Goal: Find specific page/section: Find specific page/section

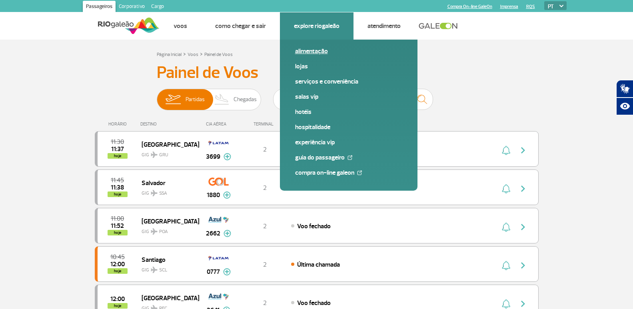
click at [311, 52] on link "Alimentação" at bounding box center [348, 51] width 107 height 9
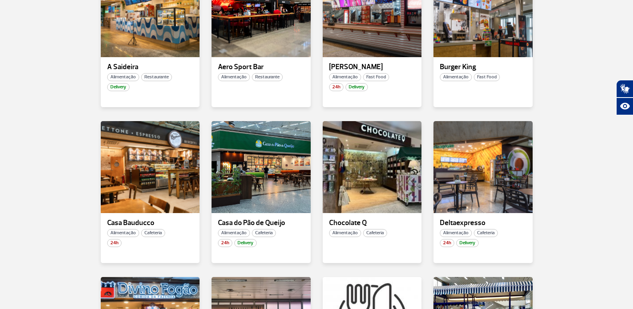
scroll to position [120, 0]
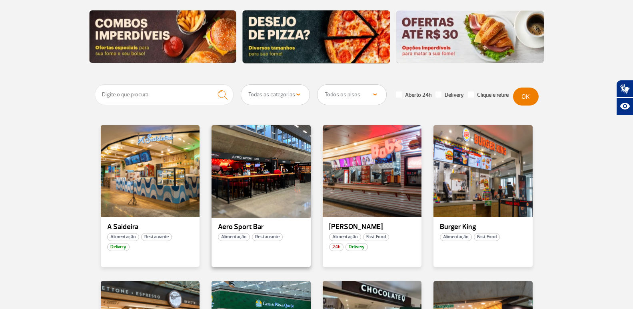
click at [265, 184] on div at bounding box center [261, 171] width 101 height 94
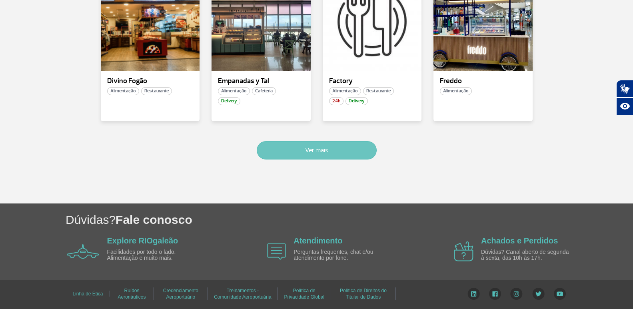
click at [327, 148] on button "Ver mais" at bounding box center [317, 150] width 120 height 18
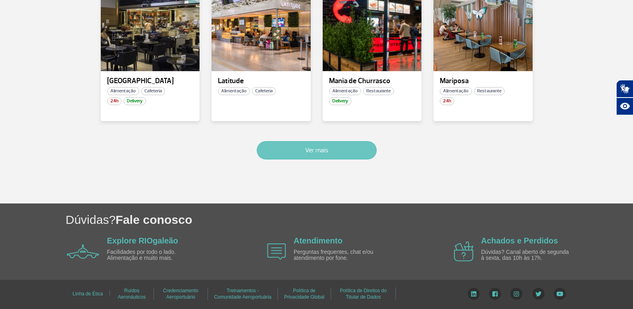
click at [311, 148] on button "Ver mais" at bounding box center [317, 150] width 120 height 18
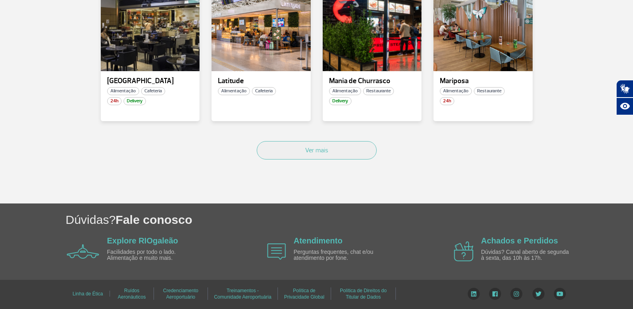
scroll to position [1523, 0]
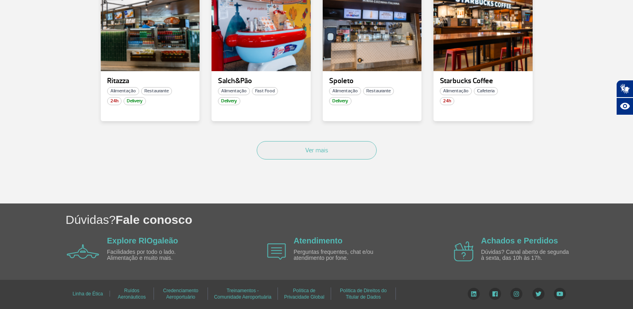
click at [287, 170] on div "Ver mais" at bounding box center [317, 159] width 444 height 48
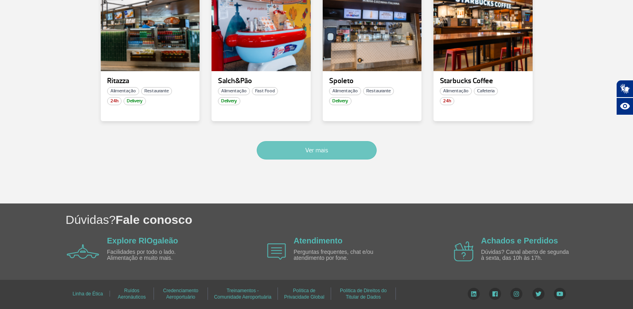
click at [292, 153] on button "Ver mais" at bounding box center [317, 150] width 120 height 18
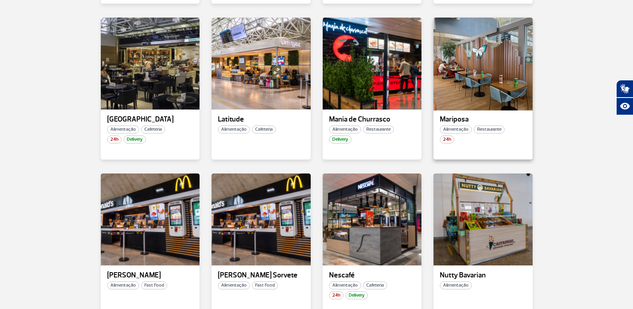
scroll to position [817, 0]
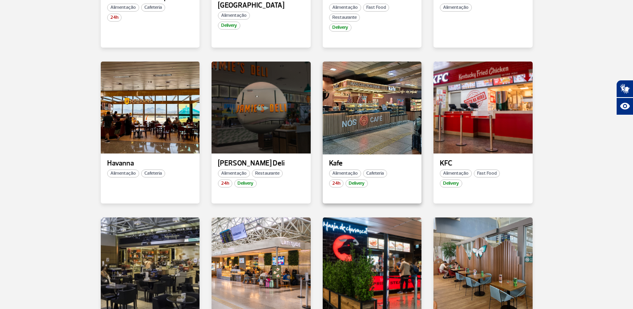
click at [344, 100] on div at bounding box center [371, 107] width 101 height 94
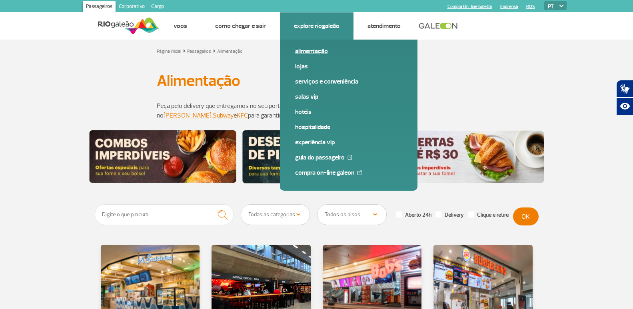
click at [305, 56] on span "Alimentação" at bounding box center [348, 54] width 107 height 15
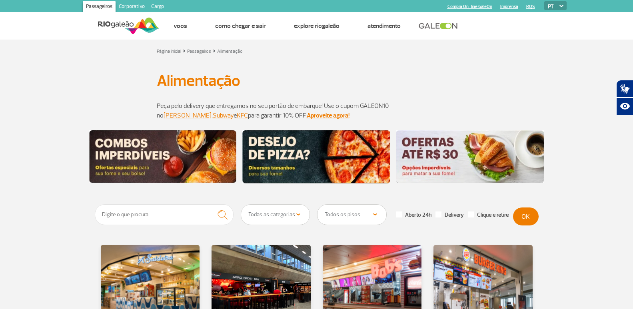
click at [289, 210] on select "Todas as categorias Cafeteria Fast Food Restaurante Souvenir Conveniência" at bounding box center [275, 215] width 69 height 20
click at [348, 209] on select "Todos os pisos Área Pública (antes do Raio-X) Desembarque Área Pública Desembar…" at bounding box center [351, 215] width 69 height 20
select select "78"
click at [317, 205] on select "Todos os pisos Área Pública (antes do Raio-X) Desembarque Área Pública Desembar…" at bounding box center [351, 215] width 69 height 20
click at [412, 215] on label "Aberto 24h" at bounding box center [414, 214] width 36 height 7
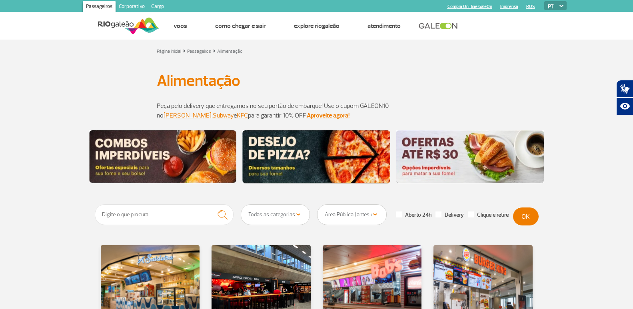
click at [5, 5] on input "Aberto 24h" at bounding box center [2, 2] width 5 height 5
checkbox input "true"
click at [523, 213] on button "OK" at bounding box center [526, 216] width 26 height 18
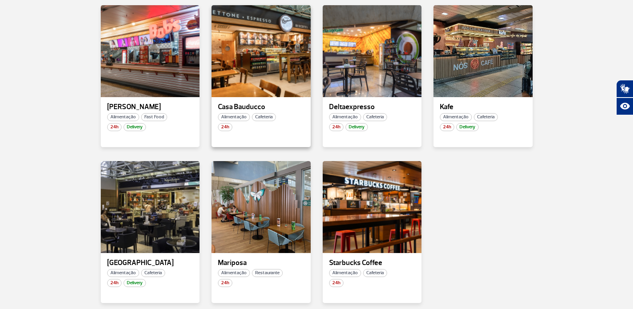
scroll to position [280, 0]
